Goal: Task Accomplishment & Management: Complete application form

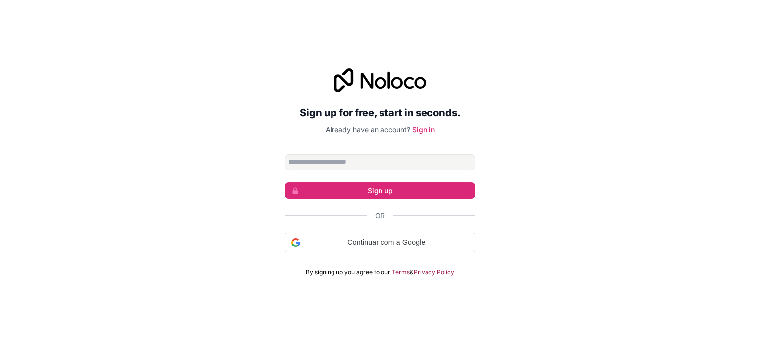
click at [342, 160] on input "Email address" at bounding box center [380, 162] width 190 height 16
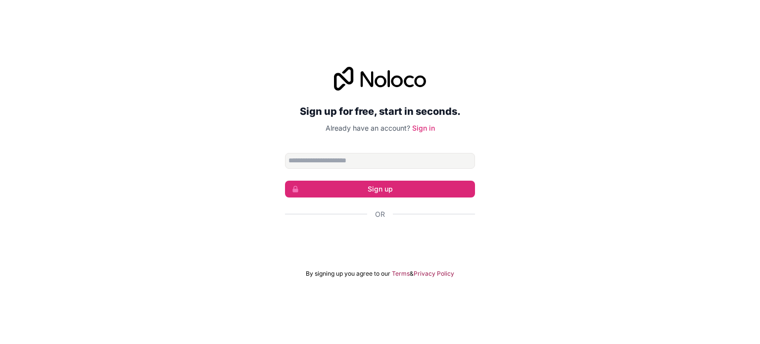
click at [222, 175] on div "Sign up for free, start in seconds. Already have an account? Sign in Sign up Or…" at bounding box center [380, 172] width 760 height 239
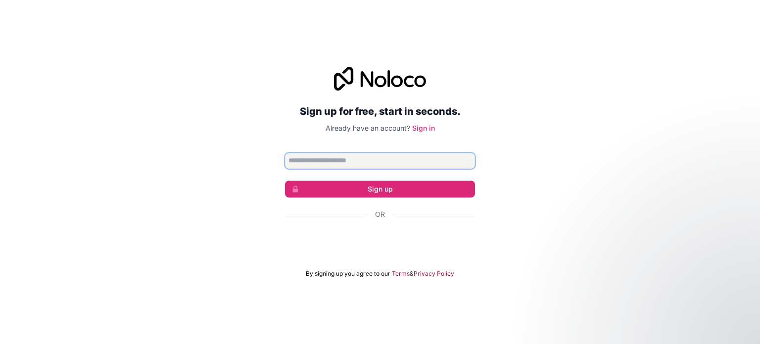
click at [329, 160] on input "Email address" at bounding box center [380, 161] width 190 height 16
type input "**********"
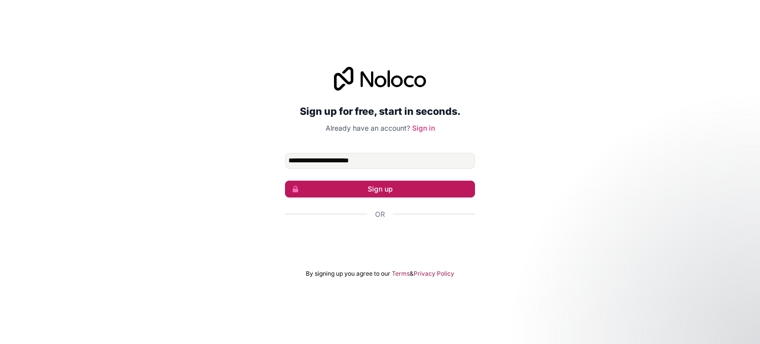
click at [354, 187] on button "Sign up" at bounding box center [380, 189] width 190 height 17
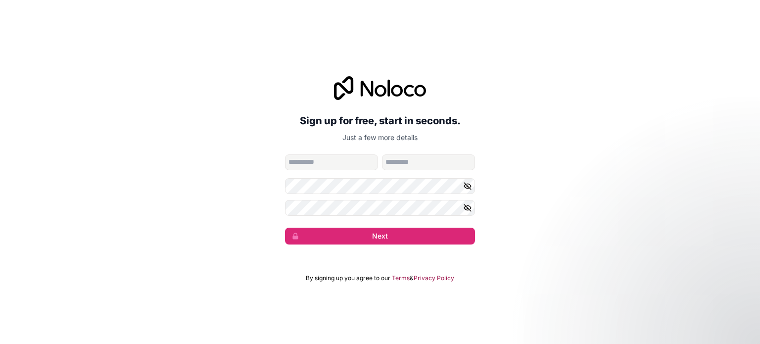
click at [313, 164] on input "given-name" at bounding box center [331, 162] width 93 height 16
type input "*****"
type input "********"
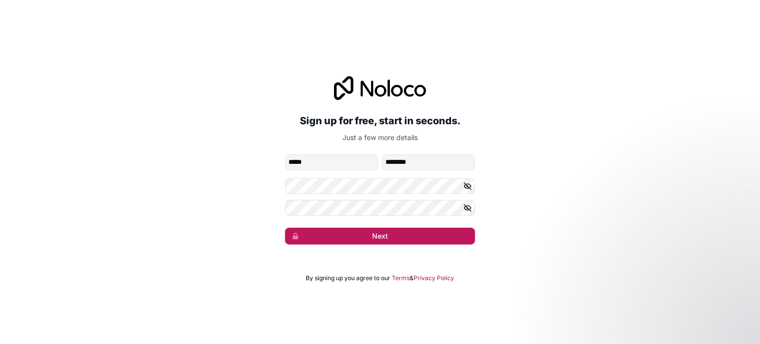
click at [357, 237] on button "Next" at bounding box center [380, 236] width 190 height 17
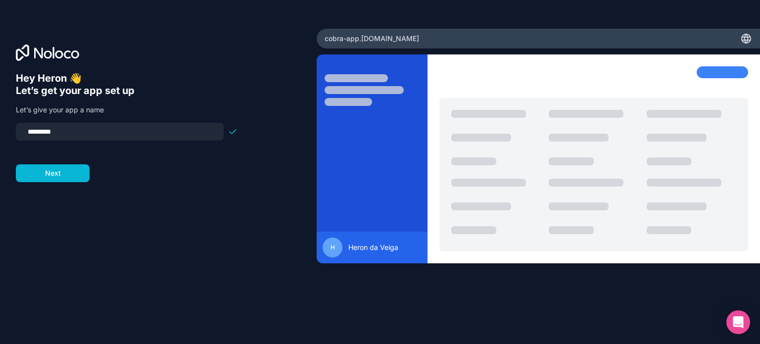
drag, startPoint x: 74, startPoint y: 130, endPoint x: 0, endPoint y: 141, distance: 75.0
click at [0, 141] on div "Hey Heron 👋 Let’s get your app set up Let’s give your app a name ********* Next" at bounding box center [158, 172] width 317 height 287
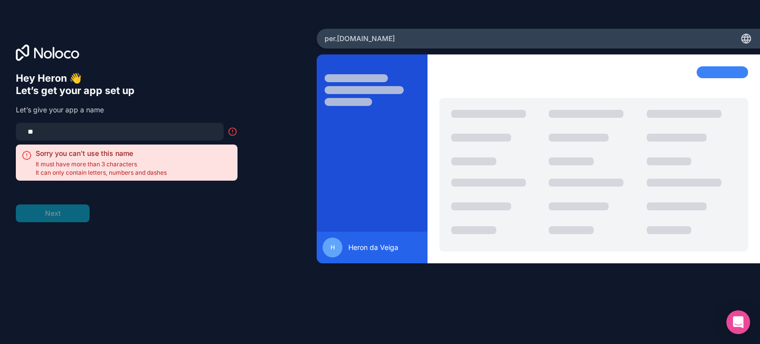
type input "*"
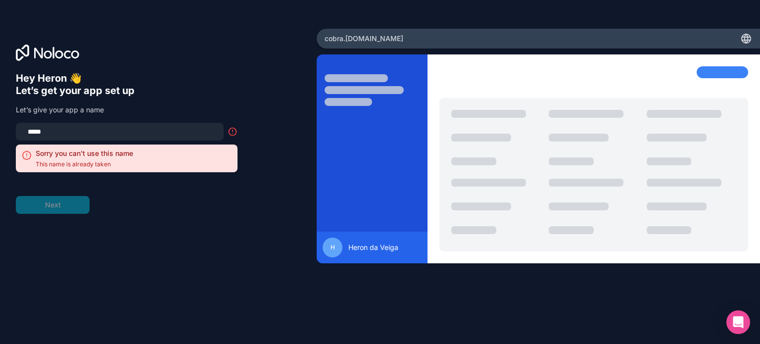
click at [221, 69] on div "Hey Heron 👋 Let’s get your app set up Let’s give your app a name ***** Sorry yo…" at bounding box center [158, 172] width 317 height 287
click at [93, 136] on input "*****" at bounding box center [120, 132] width 196 height 14
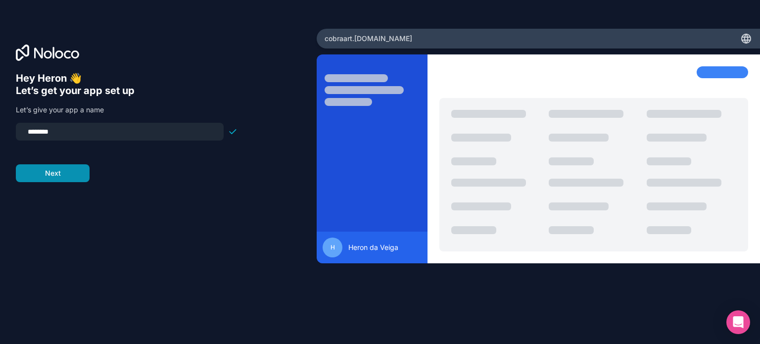
type input "********"
click at [57, 174] on button "Next" at bounding box center [53, 173] width 74 height 18
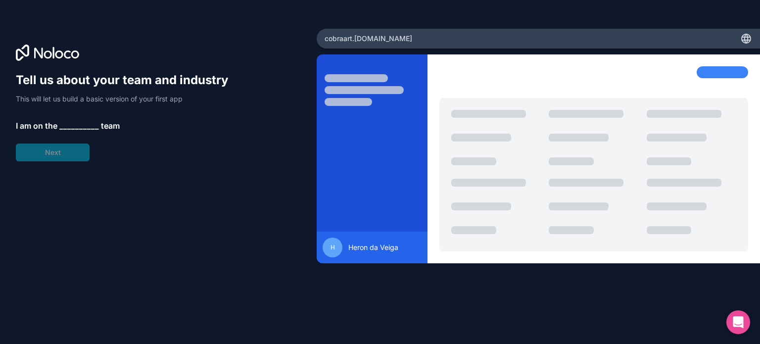
click at [59, 126] on span "__________" at bounding box center [79, 126] width 40 height 12
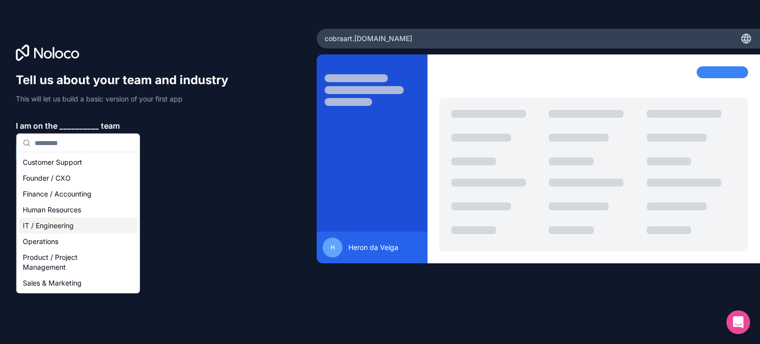
click at [56, 223] on div "IT / Engineering" at bounding box center [78, 226] width 119 height 16
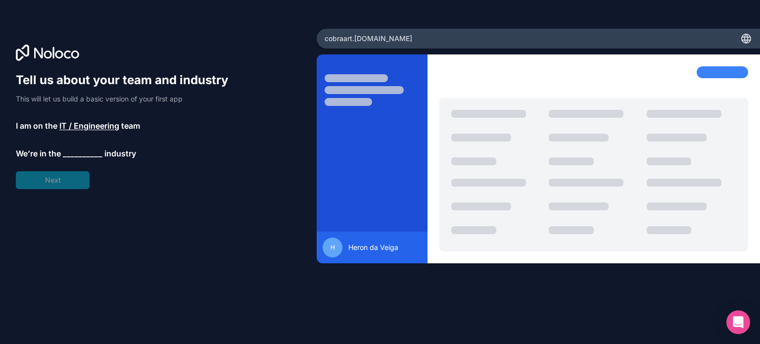
click at [71, 154] on span "__________" at bounding box center [83, 153] width 40 height 12
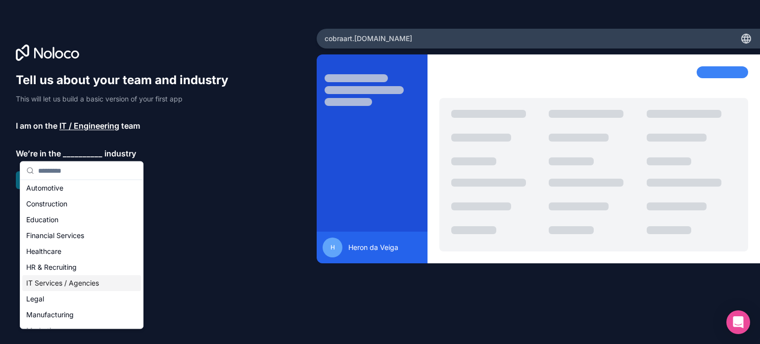
scroll to position [49, 0]
click at [71, 257] on div "IT Services / Agencies" at bounding box center [81, 251] width 119 height 16
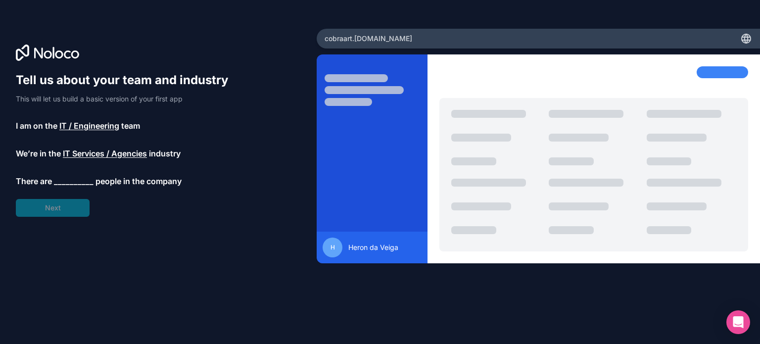
click at [70, 182] on span "__________" at bounding box center [74, 181] width 40 height 12
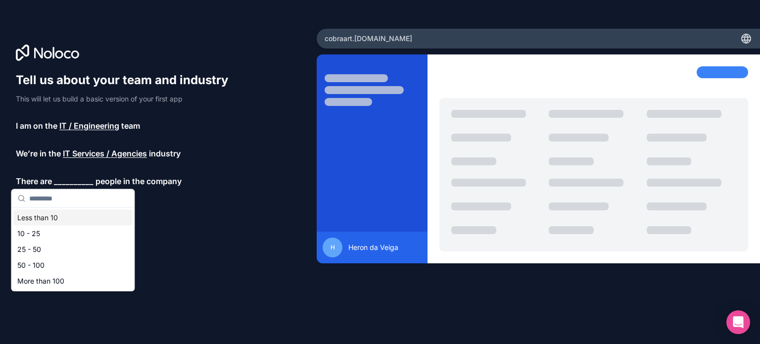
click at [67, 222] on div "Less than 10" at bounding box center [72, 218] width 119 height 16
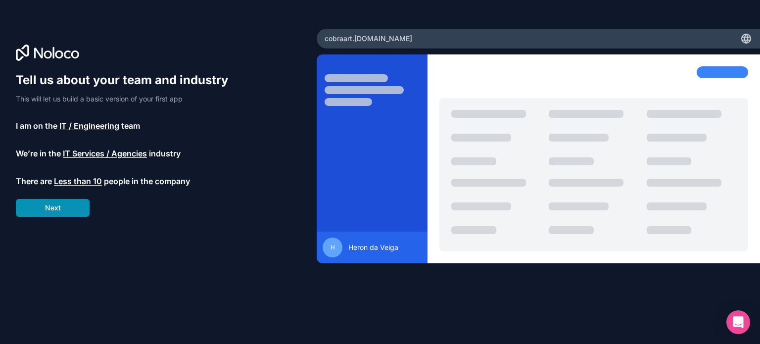
click at [64, 209] on button "Next" at bounding box center [53, 208] width 74 height 18
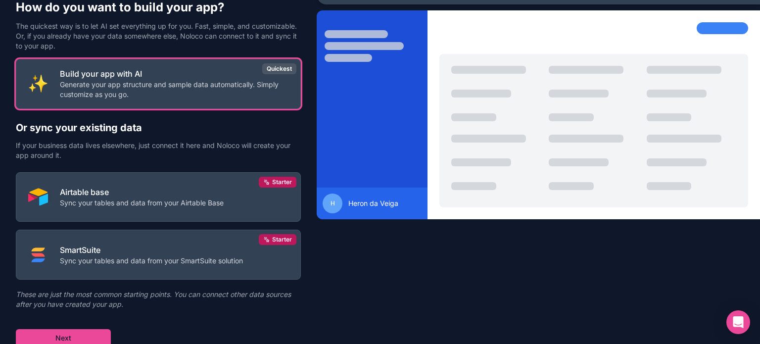
scroll to position [46, 0]
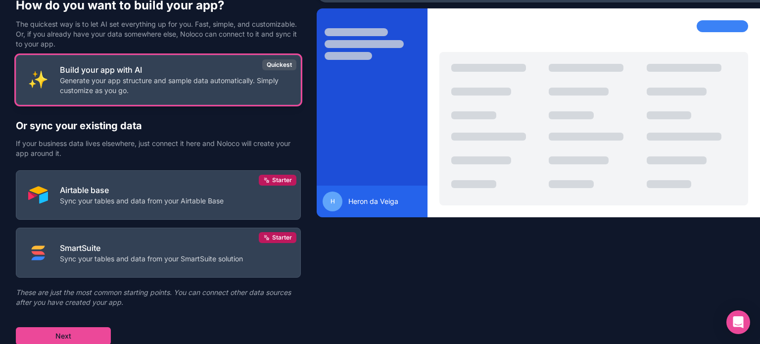
click at [206, 94] on p "Generate your app structure and sample data automatically. Simply customize as …" at bounding box center [174, 86] width 229 height 20
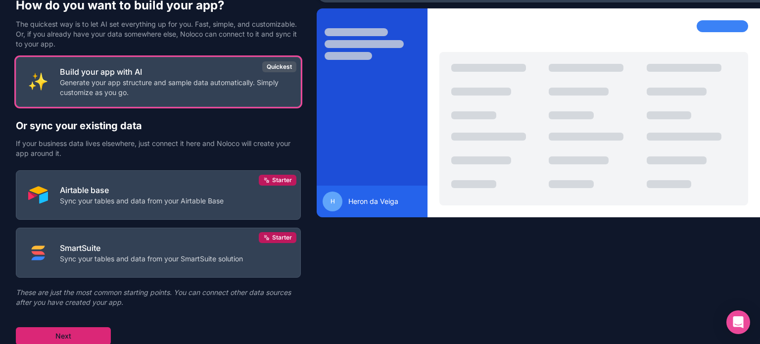
click at [77, 336] on button "Next" at bounding box center [63, 336] width 95 height 18
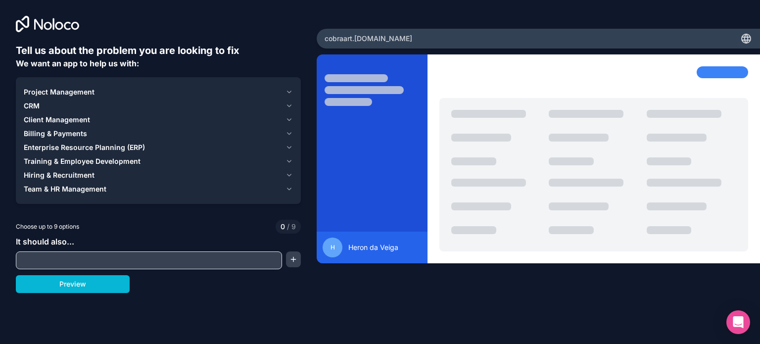
click at [79, 94] on span "Project Management" at bounding box center [59, 92] width 71 height 10
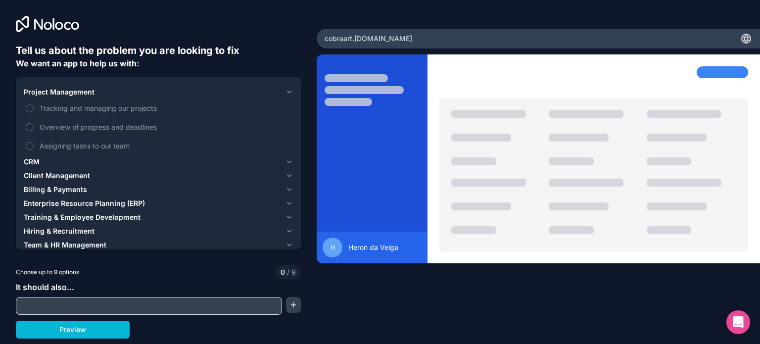
click at [79, 94] on span "Project Management" at bounding box center [59, 92] width 71 height 10
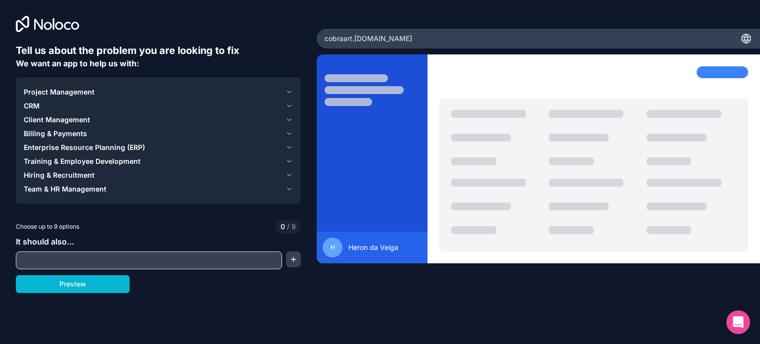
click at [60, 107] on div "CRM" at bounding box center [153, 106] width 258 height 10
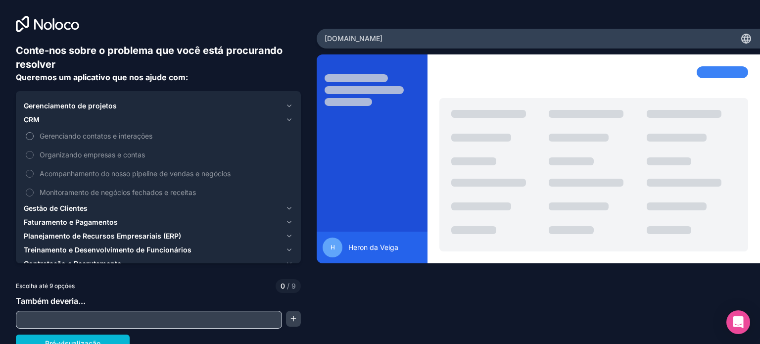
click at [28, 134] on button "Gerenciando contatos e interações" at bounding box center [30, 136] width 8 height 8
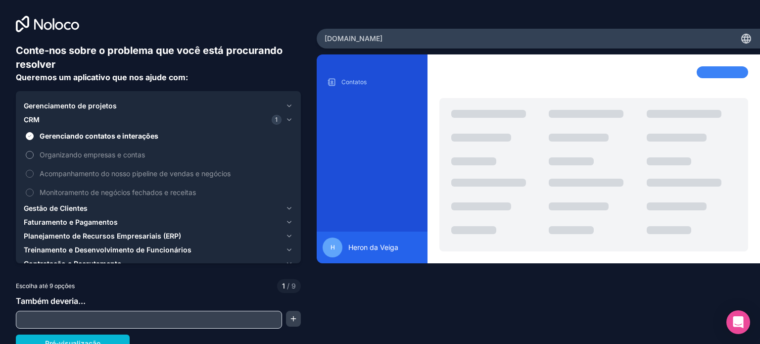
click at [28, 155] on button "Organizando empresas e contas" at bounding box center [30, 155] width 8 height 8
click at [33, 156] on button "Organizando empresas e contas" at bounding box center [30, 155] width 8 height 8
click at [32, 137] on button "Gerenciando contatos e interações" at bounding box center [30, 136] width 8 height 8
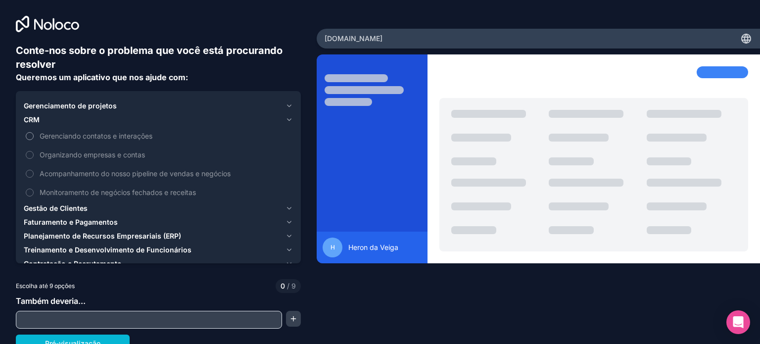
click at [31, 136] on button "Gerenciando contatos e interações" at bounding box center [30, 136] width 8 height 8
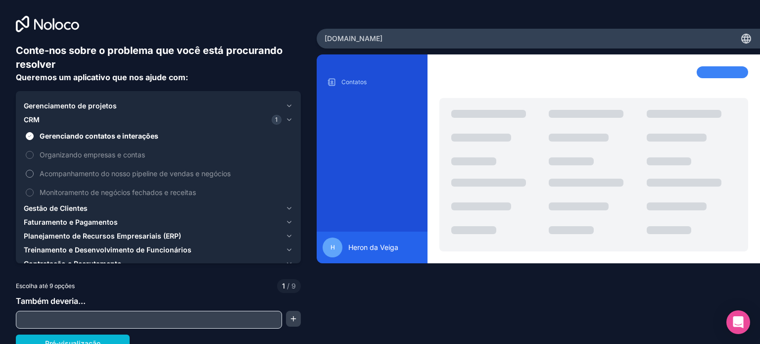
click at [32, 175] on button "Acompanhamento do nosso pipeline de vendas e negócios" at bounding box center [30, 174] width 8 height 8
click at [31, 194] on button "Monitoramento de negócios fechados e receitas" at bounding box center [30, 193] width 8 height 8
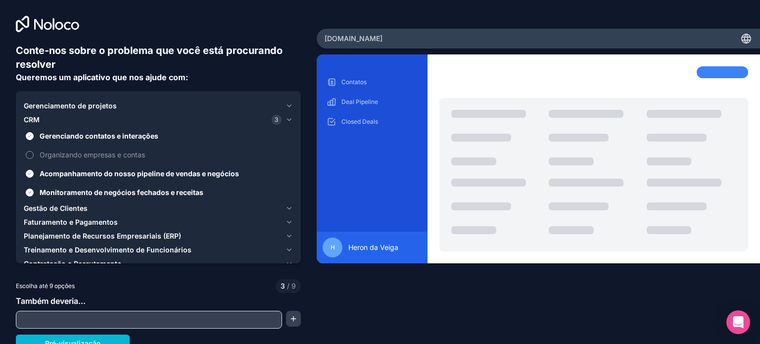
click at [32, 150] on label "Organizando empresas e contas" at bounding box center [158, 154] width 269 height 18
click at [32, 151] on button "Organizando empresas e contas" at bounding box center [30, 155] width 8 height 8
click at [41, 107] on font "Gerenciamento de projetos" at bounding box center [70, 105] width 93 height 8
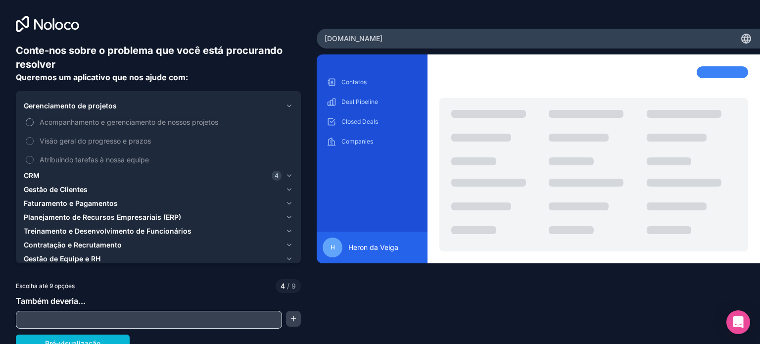
click at [36, 121] on label "Acompanhamento e gerenciamento de nossos projetos" at bounding box center [158, 122] width 269 height 18
click at [34, 121] on button "Acompanhamento e gerenciamento de nossos projetos" at bounding box center [30, 122] width 8 height 8
click at [33, 141] on button "Visão geral do progresso e prazos" at bounding box center [30, 141] width 8 height 8
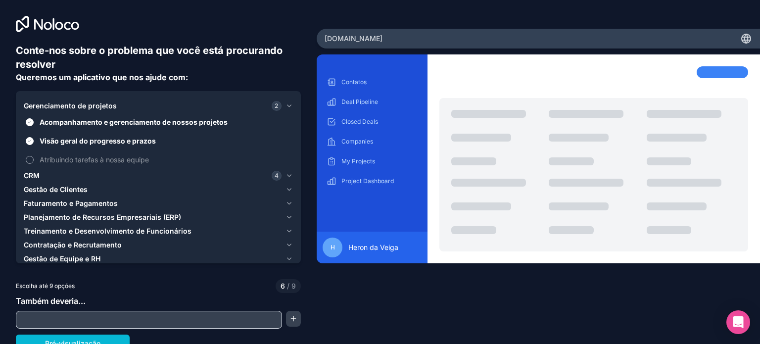
click at [27, 159] on button "Atribuindo tarefas à nossa equipe" at bounding box center [30, 160] width 8 height 8
click at [40, 200] on font "Faturamento e Pagamentos" at bounding box center [71, 203] width 94 height 8
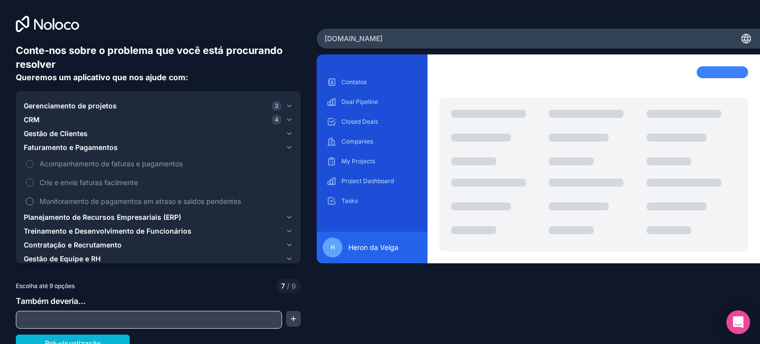
click at [34, 200] on label "Monitoramento de pagamentos em atraso e saldos pendentes" at bounding box center [158, 201] width 269 height 18
click at [34, 200] on button "Monitoramento de pagamentos em atraso e saldos pendentes" at bounding box center [30, 201] width 8 height 8
click at [34, 200] on label "Monitoramento de pagamentos em atraso e saldos pendentes" at bounding box center [158, 201] width 269 height 18
click at [34, 200] on button "Monitoramento de pagamentos em atraso e saldos pendentes" at bounding box center [30, 201] width 8 height 8
click at [43, 134] on font "Gestão de Clientes" at bounding box center [56, 133] width 64 height 8
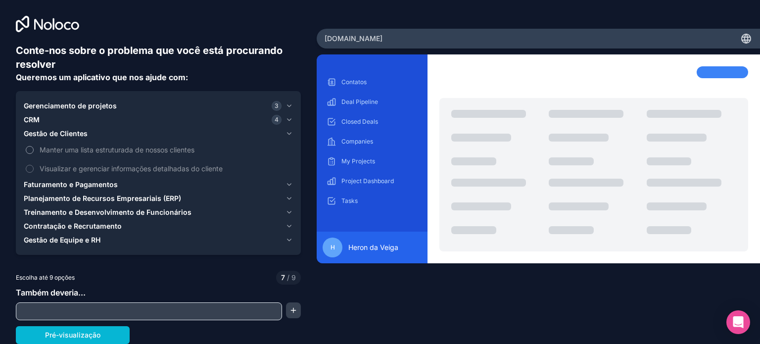
click at [41, 149] on font "Manter uma lista estruturada de nossos clientes" at bounding box center [117, 149] width 155 height 8
click at [34, 149] on button "Manter uma lista estruturada de nossos clientes" at bounding box center [30, 150] width 8 height 8
click at [35, 170] on label "Visualizar e gerenciar informações detalhadas do cliente" at bounding box center [158, 168] width 269 height 18
click at [34, 170] on button "Visualizar e gerenciar informações detalhadas do cliente" at bounding box center [30, 169] width 8 height 8
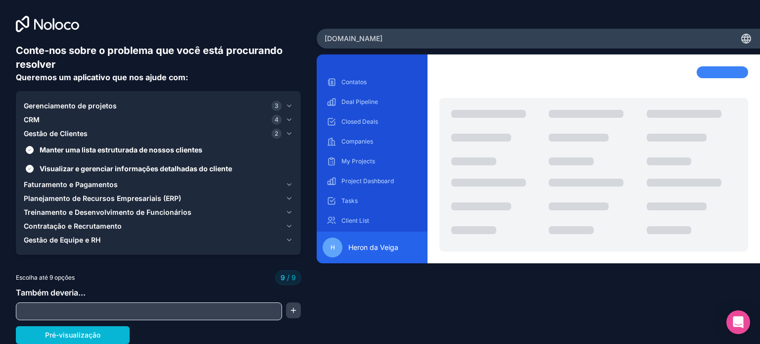
click at [40, 187] on font "Faturamento e Pagamentos" at bounding box center [71, 184] width 94 height 8
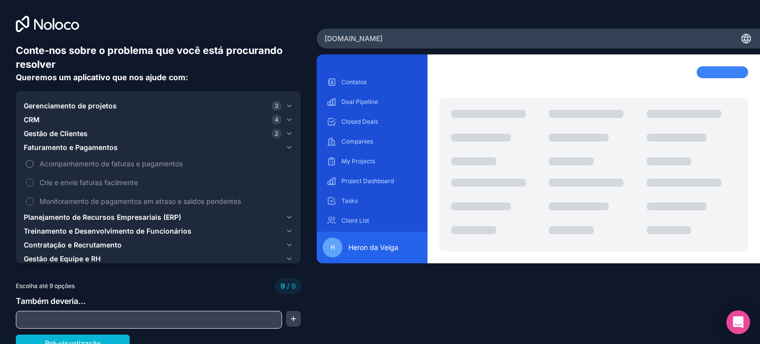
click at [58, 166] on font "Acompanhamento de faturas e pagamentos" at bounding box center [111, 163] width 143 height 8
click at [57, 179] on font "Crie e envie faturas facilmente" at bounding box center [89, 182] width 98 height 8
click at [32, 215] on font "Planejamento de Recursos Empresariais (ERP)" at bounding box center [102, 217] width 157 height 8
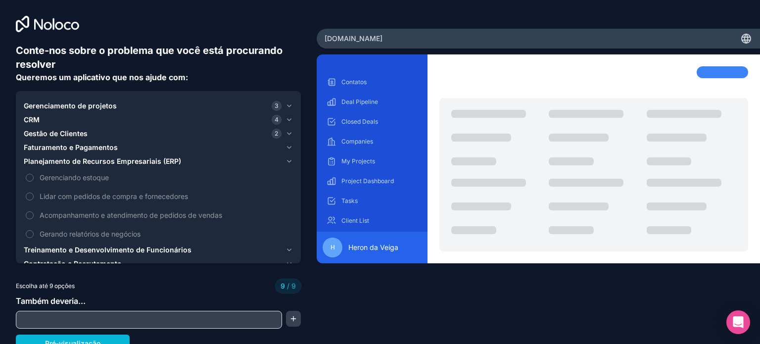
click at [38, 120] on font "CRM" at bounding box center [32, 119] width 16 height 8
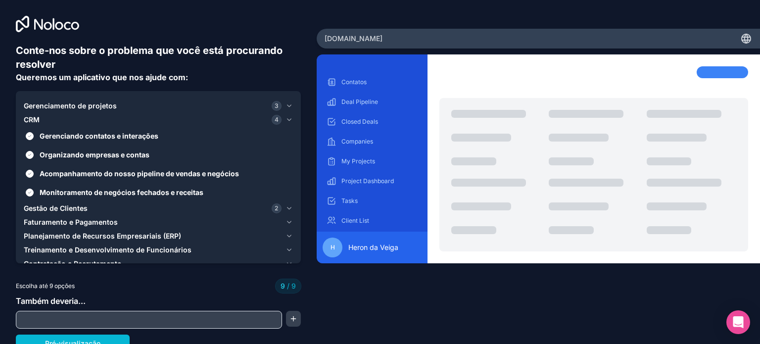
click at [30, 108] on font "Gerenciamento de projetos" at bounding box center [70, 105] width 93 height 8
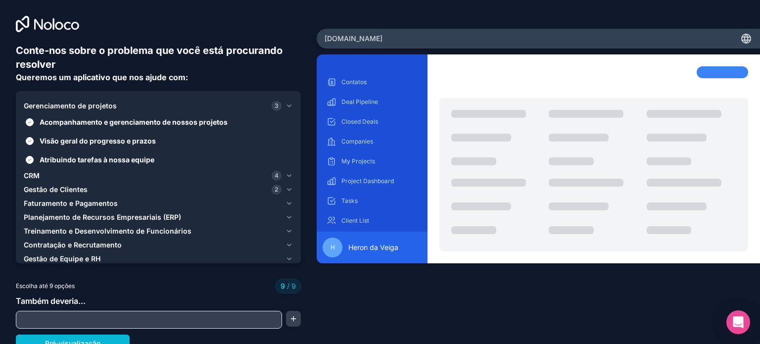
click at [48, 188] on font "Gestão de Clientes" at bounding box center [56, 189] width 64 height 8
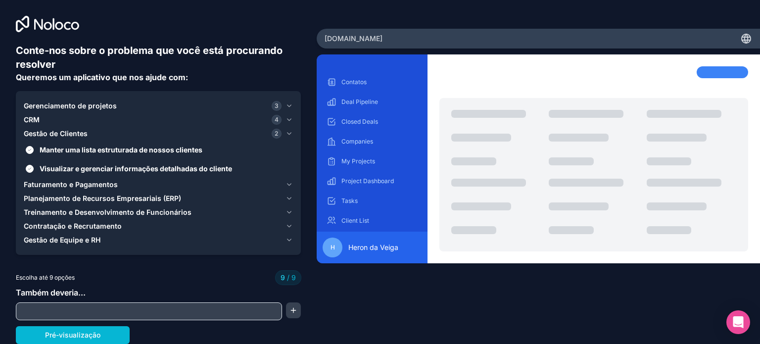
click at [33, 185] on font "Faturamento e Pagamentos" at bounding box center [71, 184] width 94 height 8
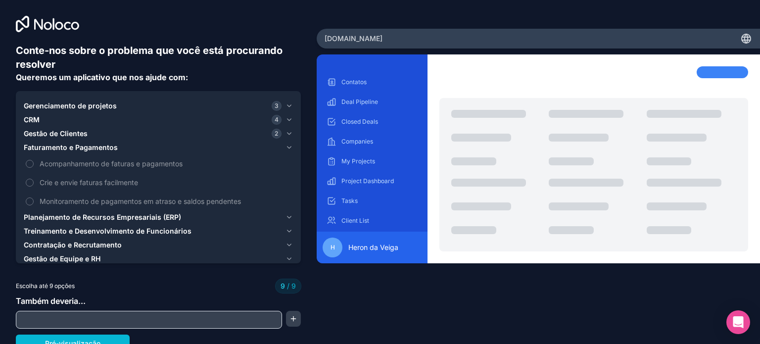
click at [44, 217] on font "Planejamento de Recursos Empresariais (ERP)" at bounding box center [102, 217] width 157 height 8
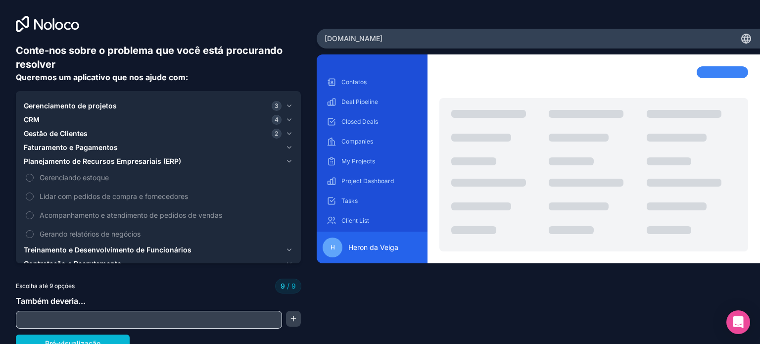
click at [52, 251] on font "Treinamento e Desenvolvimento de Funcionários" at bounding box center [108, 249] width 168 height 8
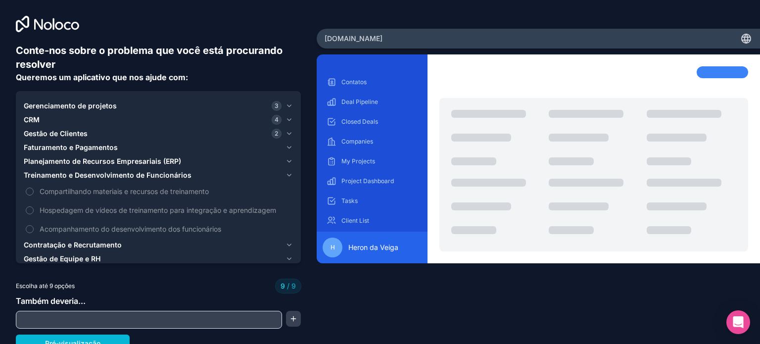
click at [51, 242] on font "Contratação e Recrutamento" at bounding box center [73, 245] width 98 height 8
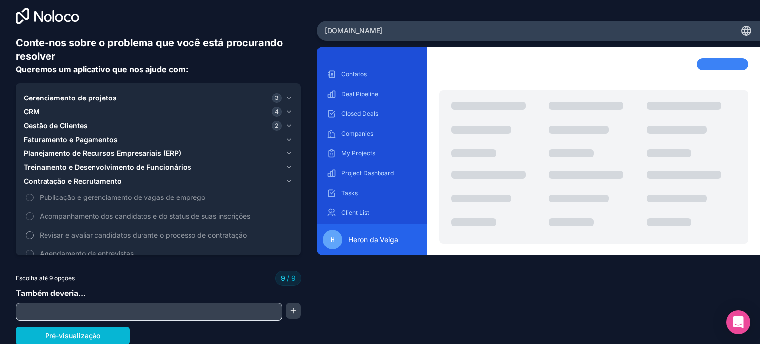
scroll to position [8, 0]
click at [72, 308] on input "text" at bounding box center [148, 312] width 261 height 14
click at [79, 338] on font "Pré-visualização" at bounding box center [72, 335] width 55 height 8
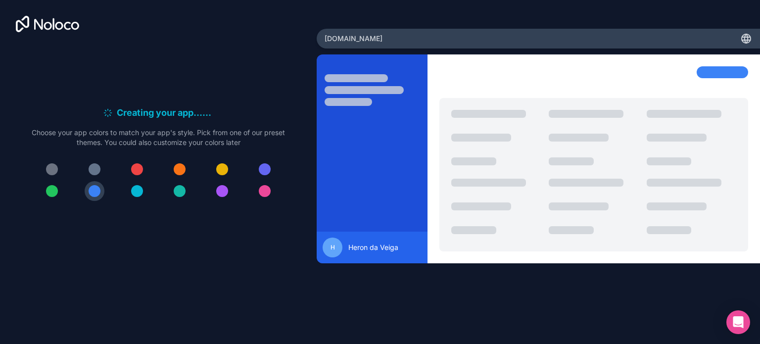
scroll to position [0, 0]
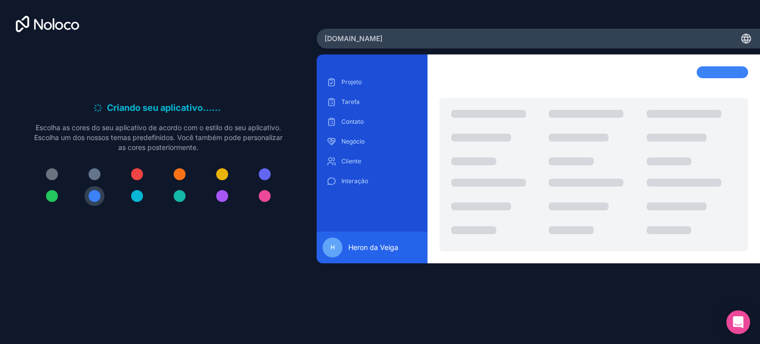
click at [139, 173] on div at bounding box center [137, 174] width 12 height 12
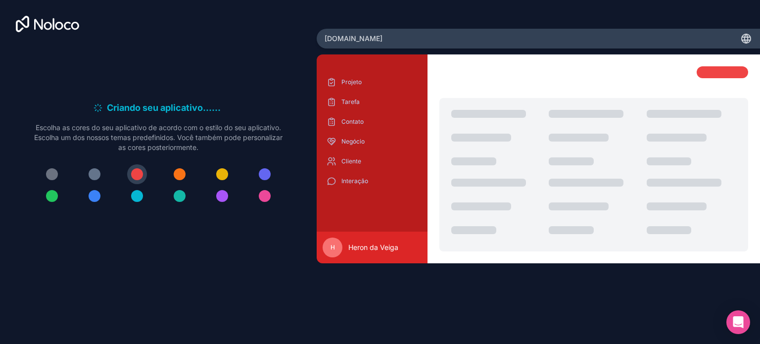
click at [183, 172] on div at bounding box center [180, 174] width 12 height 12
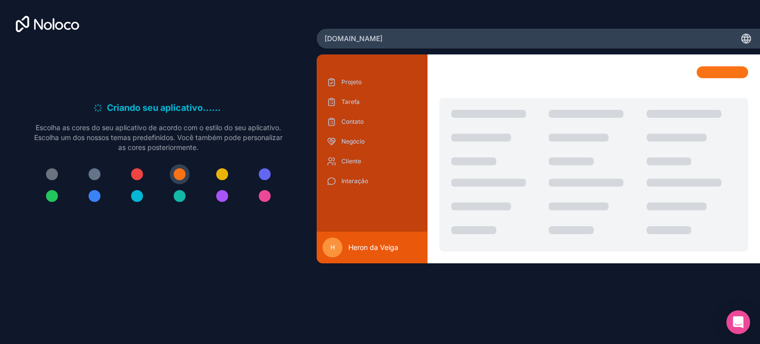
click at [222, 175] on div at bounding box center [222, 174] width 12 height 12
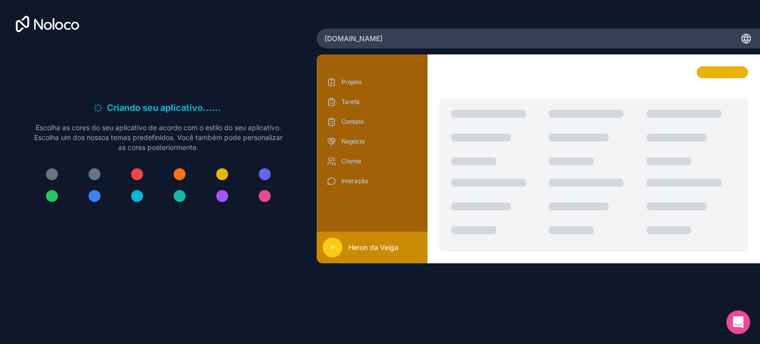
click at [222, 178] on div at bounding box center [222, 174] width 12 height 12
